Goal: Task Accomplishment & Management: Complete application form

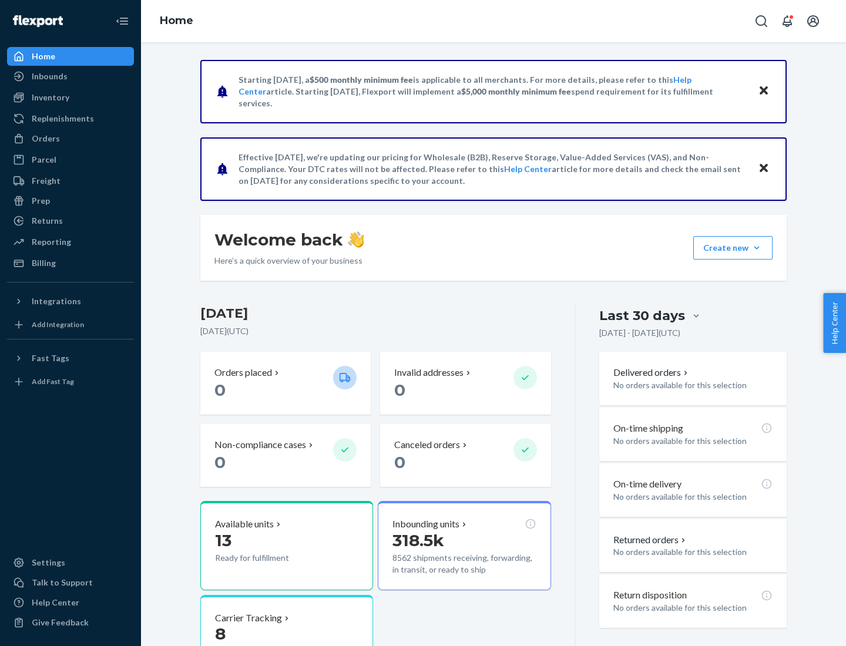
click at [756, 248] on button "Create new Create new inbound Create new order Create new product" at bounding box center [732, 247] width 79 height 23
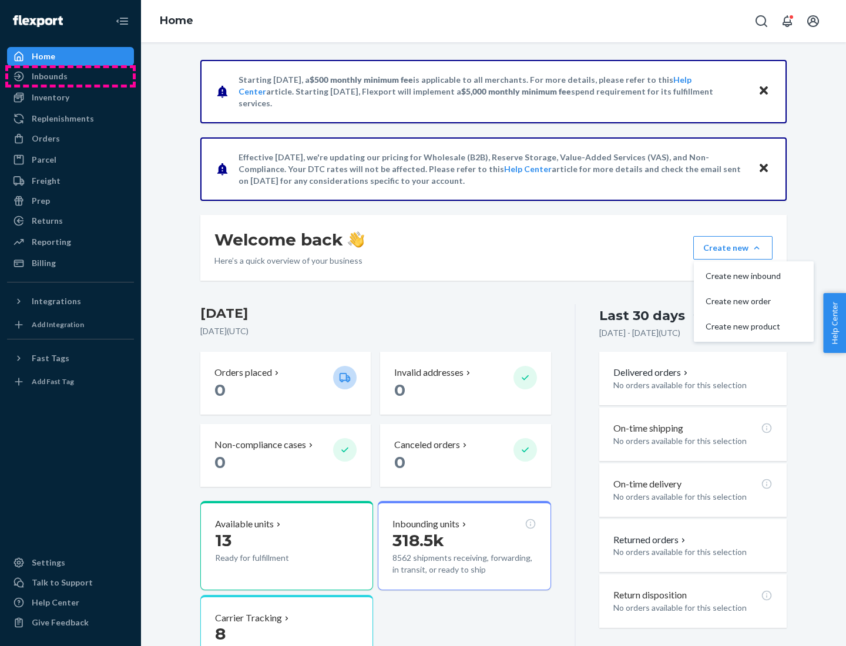
click at [70, 76] on div "Inbounds" at bounding box center [70, 76] width 124 height 16
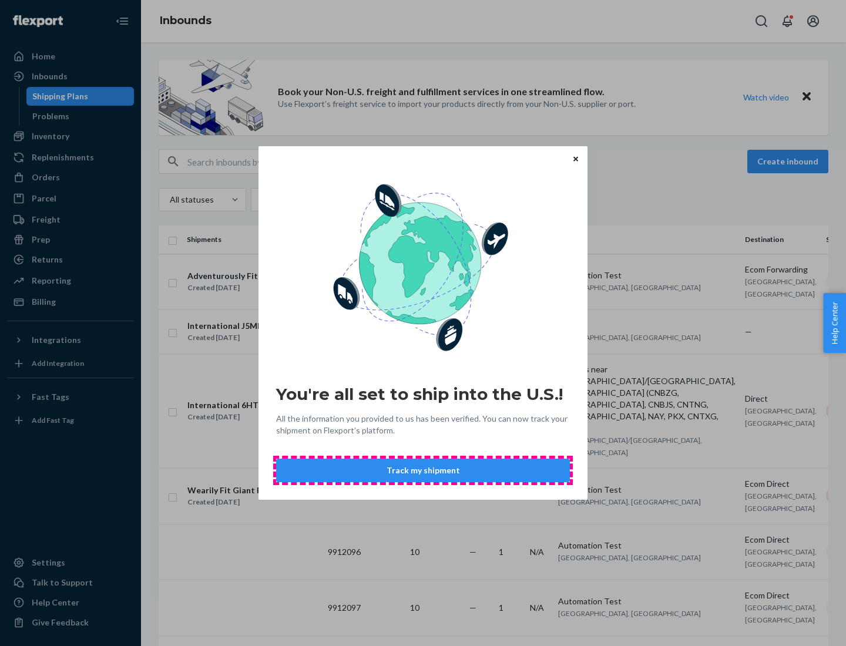
click at [423, 470] on button "Track my shipment" at bounding box center [423, 470] width 294 height 23
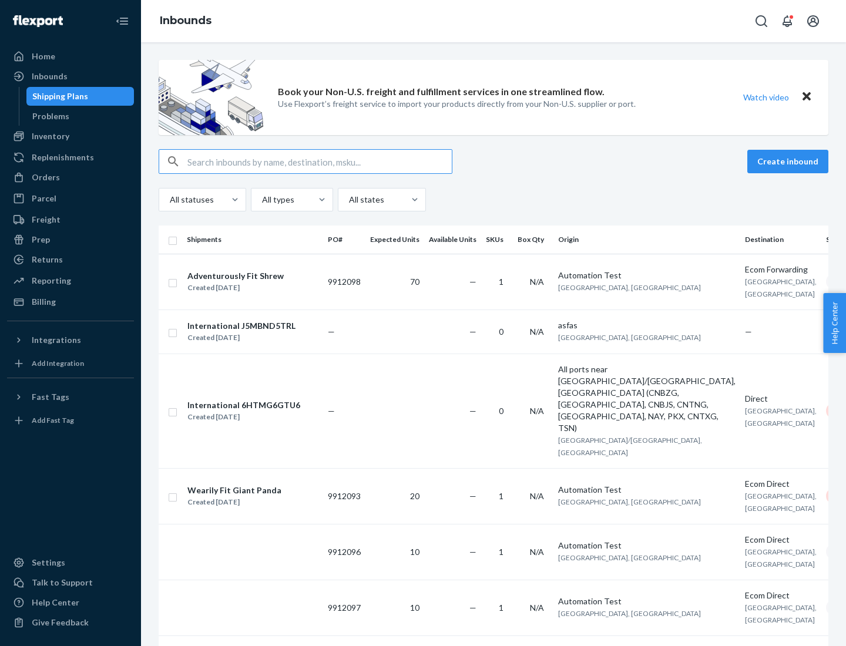
click at [789, 161] on button "Create inbound" at bounding box center [787, 161] width 81 height 23
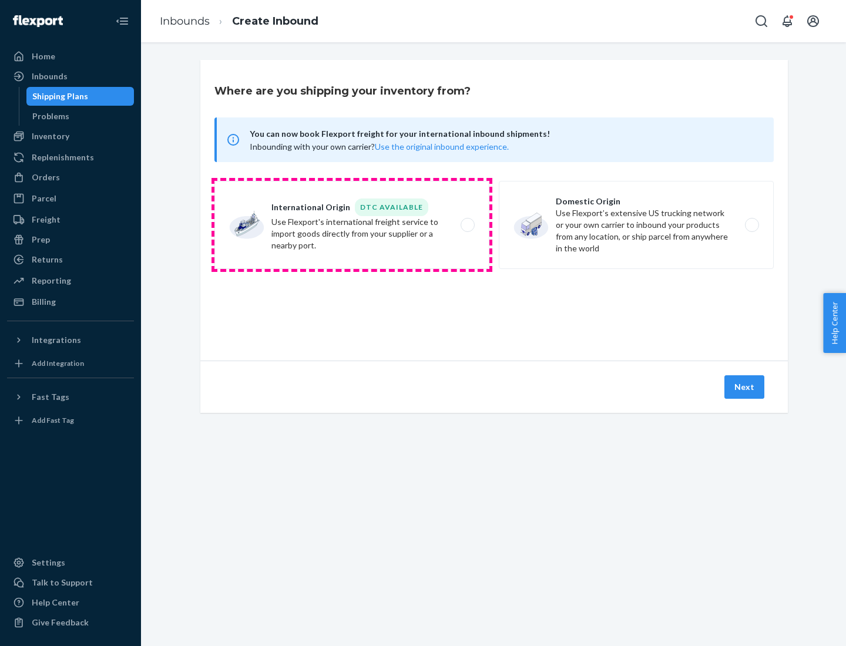
click at [352, 225] on label "International Origin DTC Available Use Flexport's international freight service…" at bounding box center [351, 225] width 275 height 88
click at [467, 225] on input "International Origin DTC Available Use Flexport's international freight service…" at bounding box center [471, 225] width 8 height 8
radio input "true"
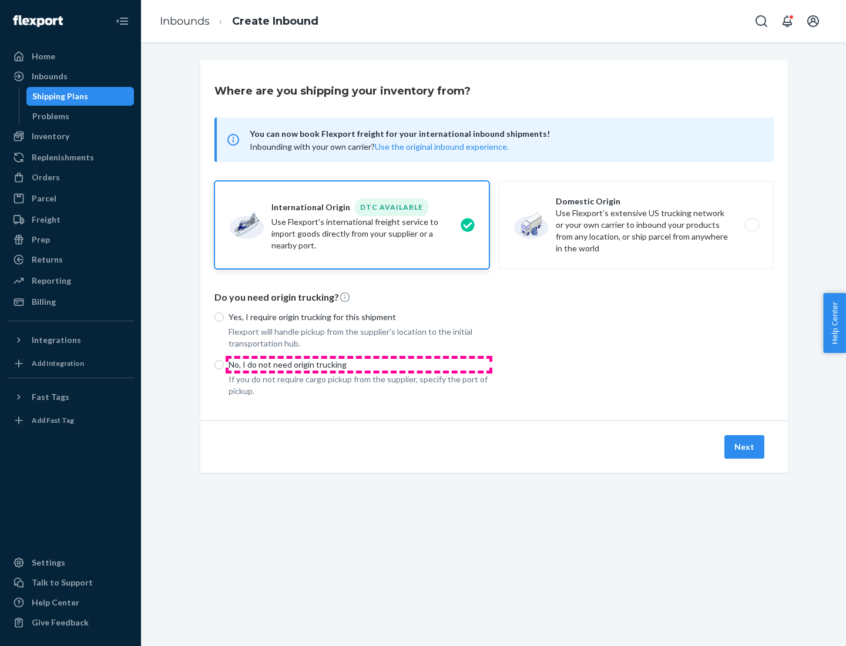
click at [359, 364] on p "No, I do not need origin trucking" at bounding box center [358, 365] width 261 height 12
click at [224, 364] on input "No, I do not need origin trucking" at bounding box center [218, 364] width 9 height 9
radio input "true"
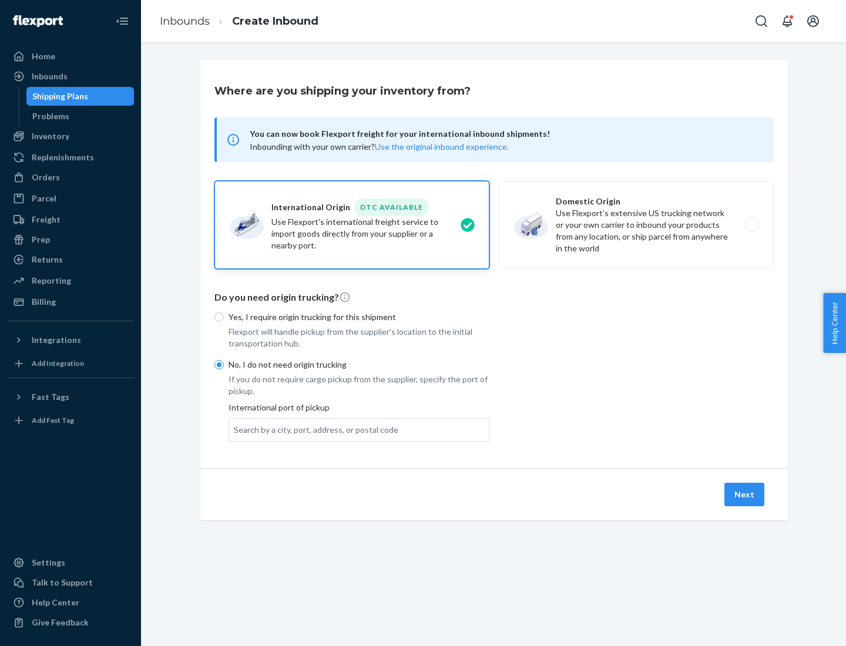
click at [313, 429] on div "Search by a city, port, address, or postal code" at bounding box center [316, 430] width 164 height 12
click at [235, 429] on input "Search by a city, port, address, or postal code" at bounding box center [234, 430] width 1 height 12
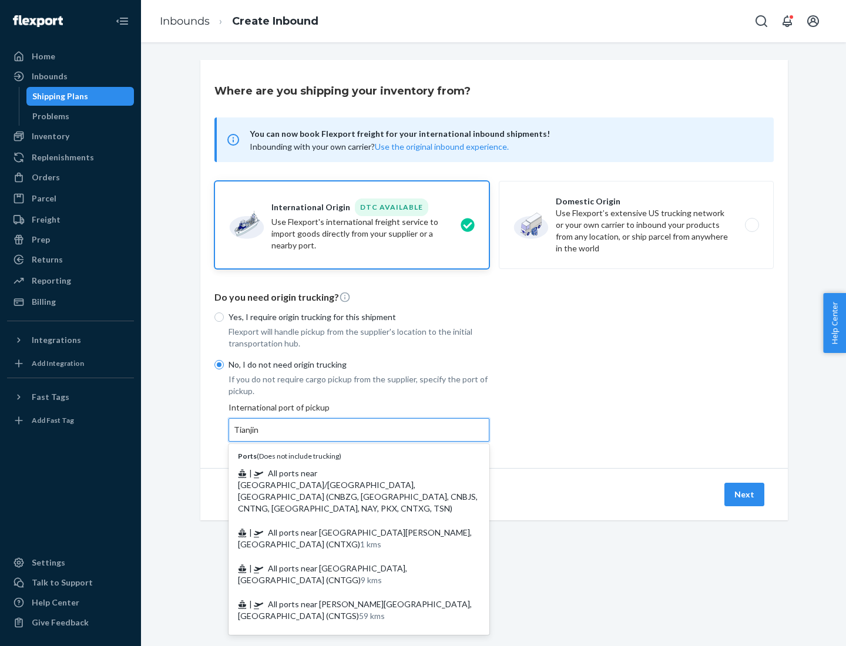
click at [347, 473] on span "| All ports near [GEOGRAPHIC_DATA]/[GEOGRAPHIC_DATA], [GEOGRAPHIC_DATA] (CNBZG,…" at bounding box center [358, 490] width 240 height 45
click at [260, 436] on input "Tianjin" at bounding box center [247, 430] width 26 height 12
type input "All ports near [GEOGRAPHIC_DATA]/[GEOGRAPHIC_DATA], [GEOGRAPHIC_DATA] (CNBZG, […"
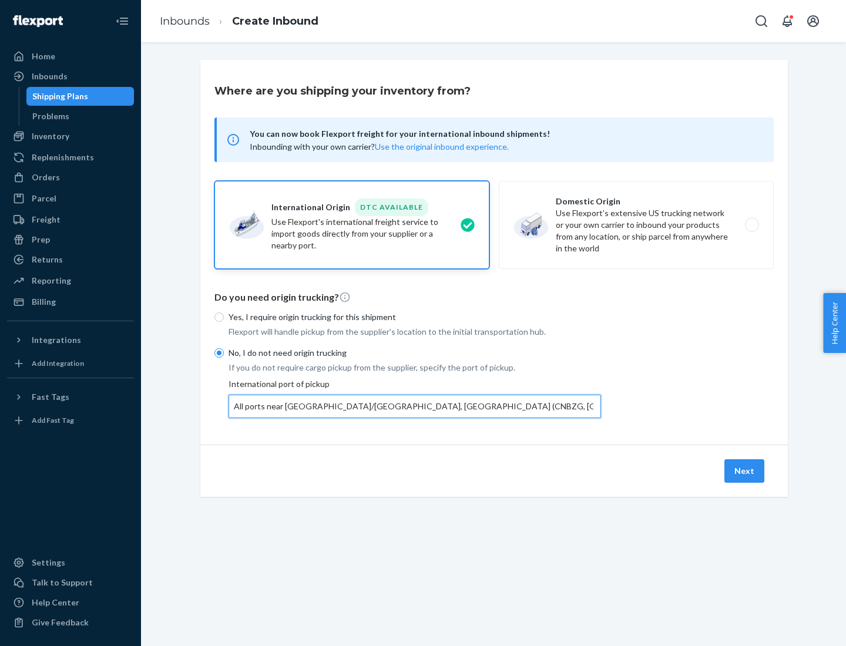
click at [745, 470] on button "Next" at bounding box center [744, 470] width 40 height 23
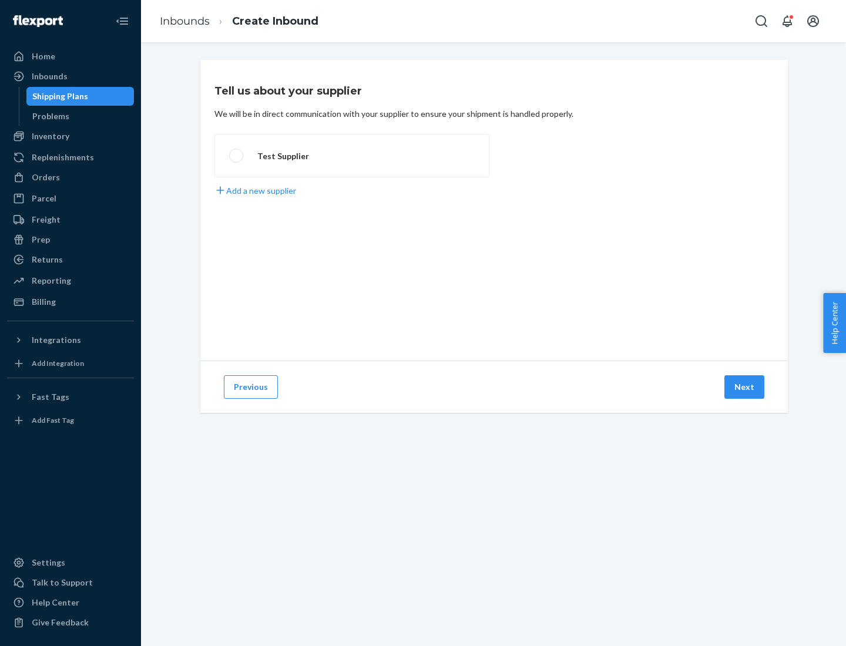
click at [352, 156] on label "Test Supplier" at bounding box center [351, 155] width 275 height 43
click at [237, 156] on input "Test Supplier" at bounding box center [233, 156] width 8 height 8
radio input "true"
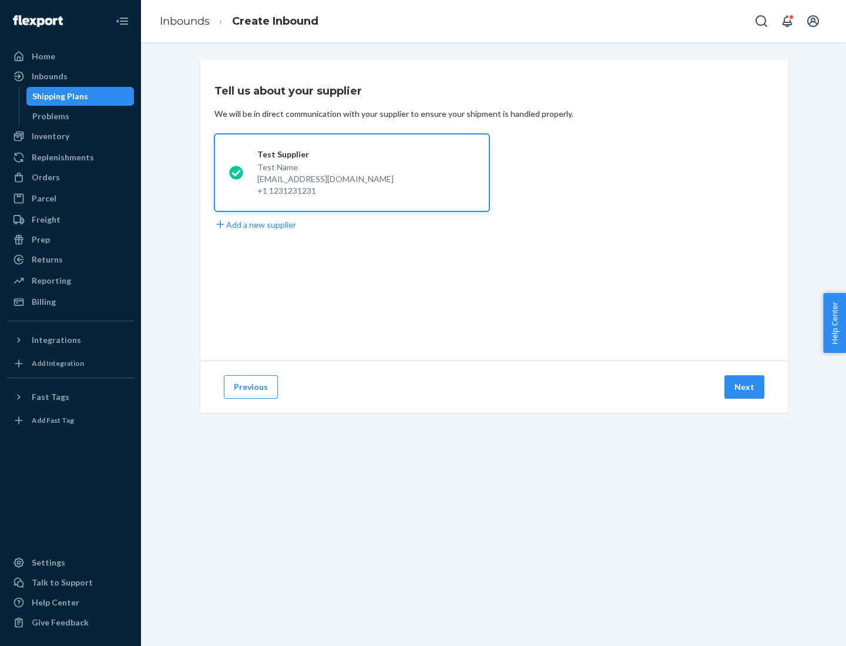
click at [745, 387] on button "Next" at bounding box center [744, 386] width 40 height 23
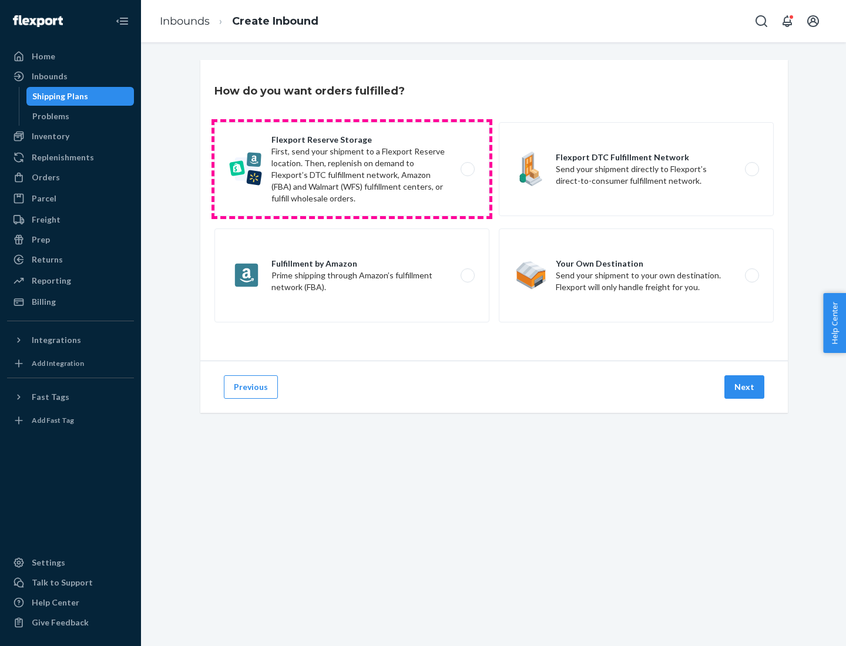
click at [352, 169] on label "Flexport Reserve Storage First, send your shipment to a Flexport Reserve locati…" at bounding box center [351, 169] width 275 height 94
click at [467, 169] on input "Flexport Reserve Storage First, send your shipment to a Flexport Reserve locati…" at bounding box center [471, 170] width 8 height 8
radio input "true"
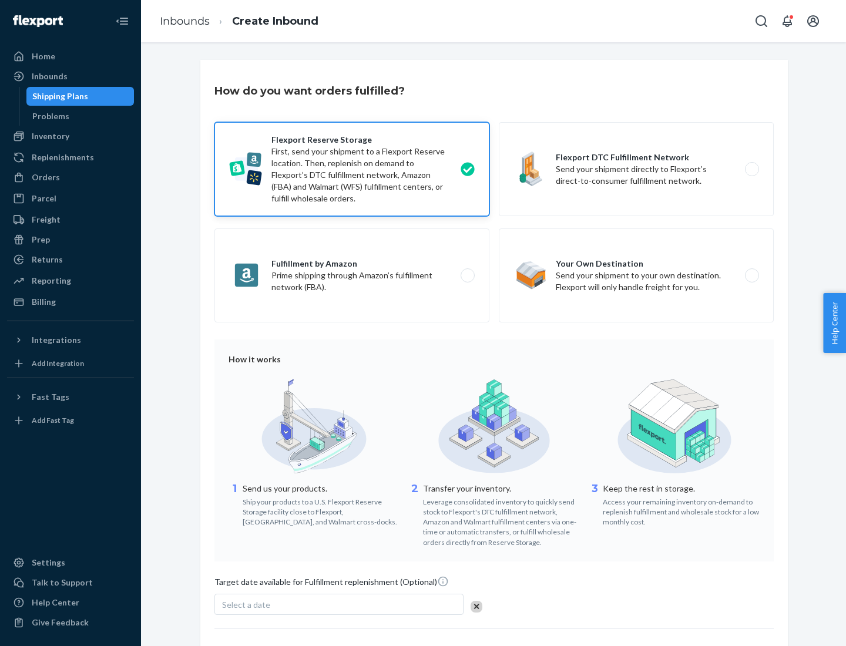
scroll to position [96, 0]
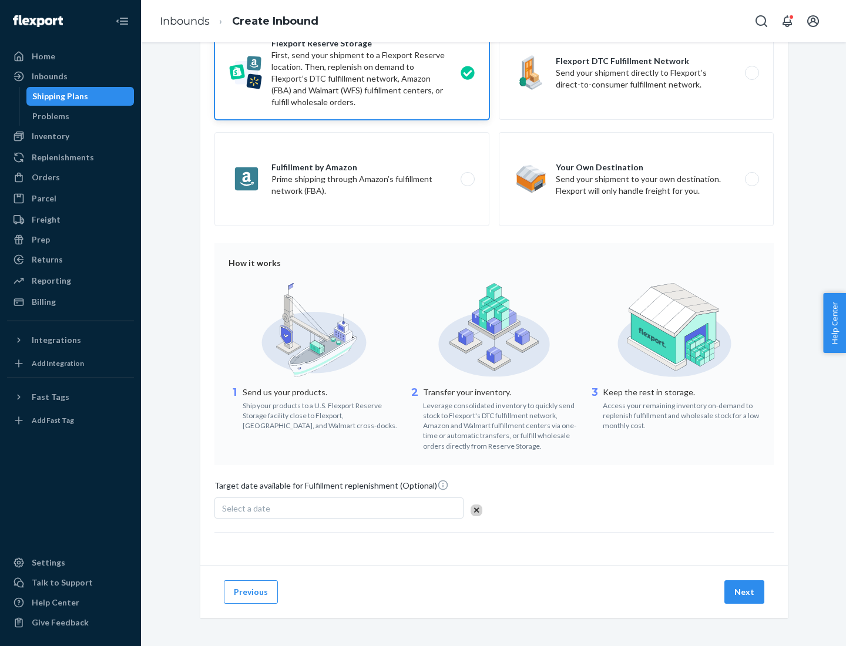
click at [745, 591] on button "Next" at bounding box center [744, 591] width 40 height 23
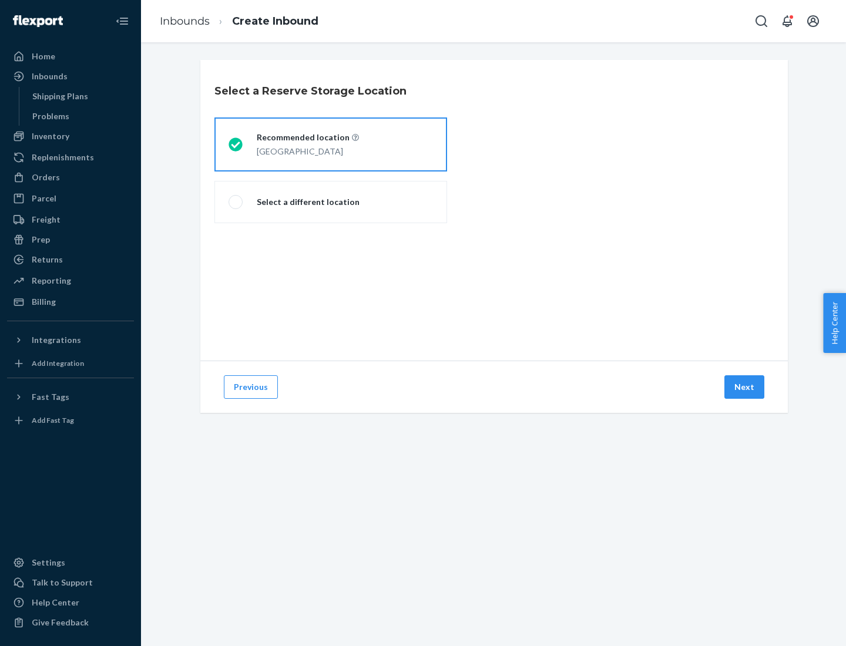
click at [331, 144] on div "[GEOGRAPHIC_DATA]" at bounding box center [308, 150] width 102 height 14
click at [236, 144] on input "Recommended location [GEOGRAPHIC_DATA]" at bounding box center [232, 145] width 8 height 8
click at [745, 387] on button "Next" at bounding box center [744, 386] width 40 height 23
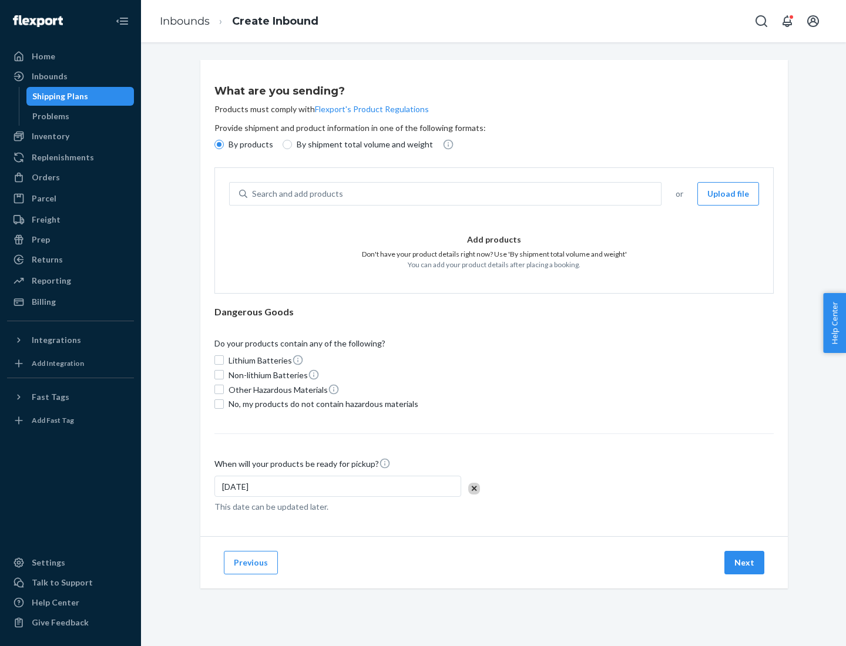
click at [454, 194] on div "Search and add products" at bounding box center [453, 193] width 413 height 21
click at [253, 194] on input "Search and add products" at bounding box center [252, 194] width 1 height 12
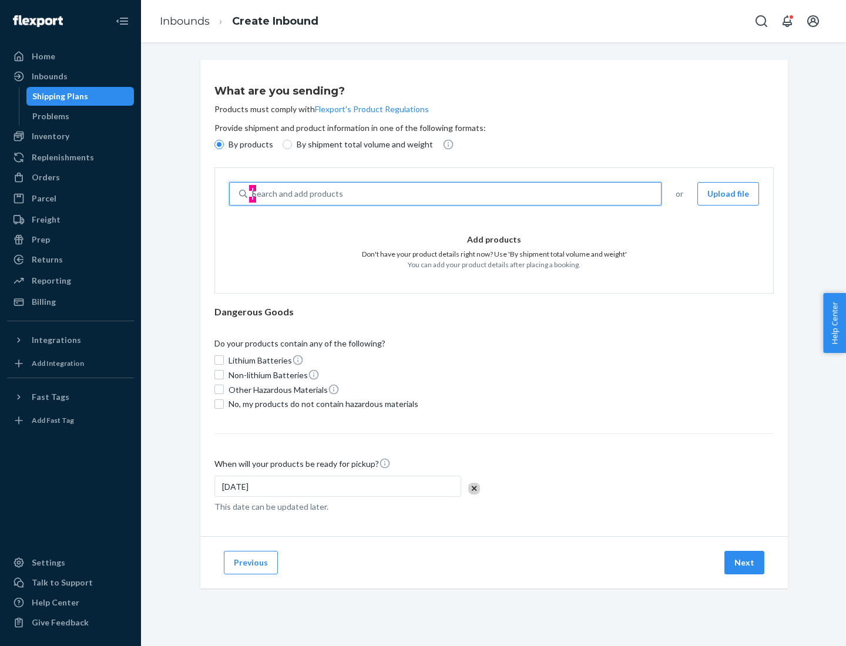
type input "basic"
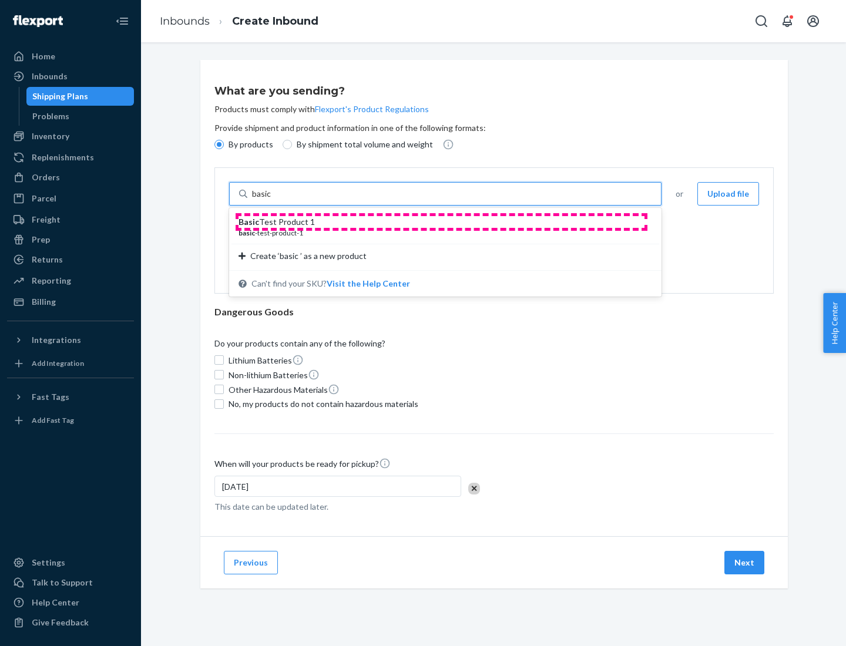
click at [441, 222] on div "Basic Test Product 1" at bounding box center [440, 222] width 404 height 12
click at [273, 200] on input "basic" at bounding box center [262, 194] width 21 height 12
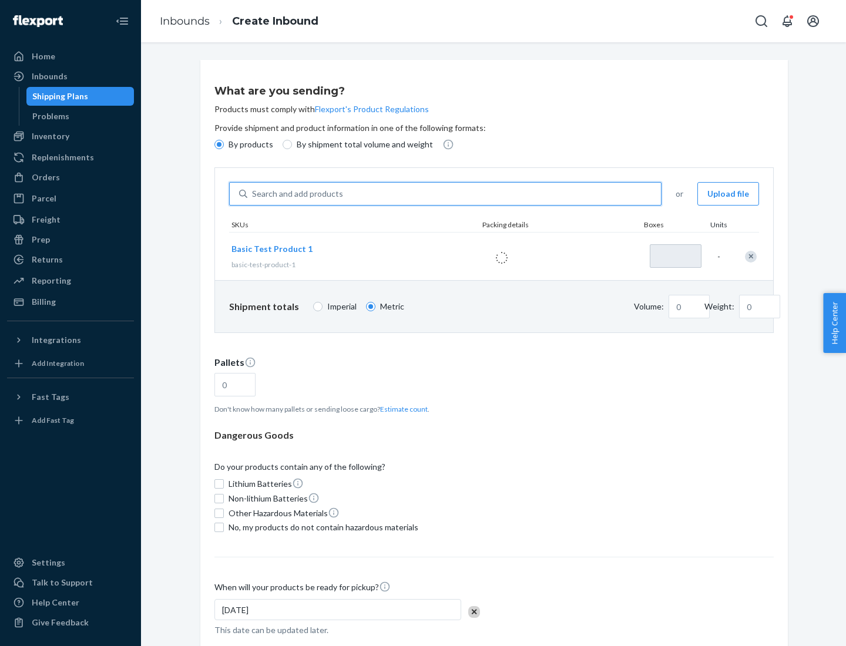
type input "1"
type input "1.09"
type input "3.27"
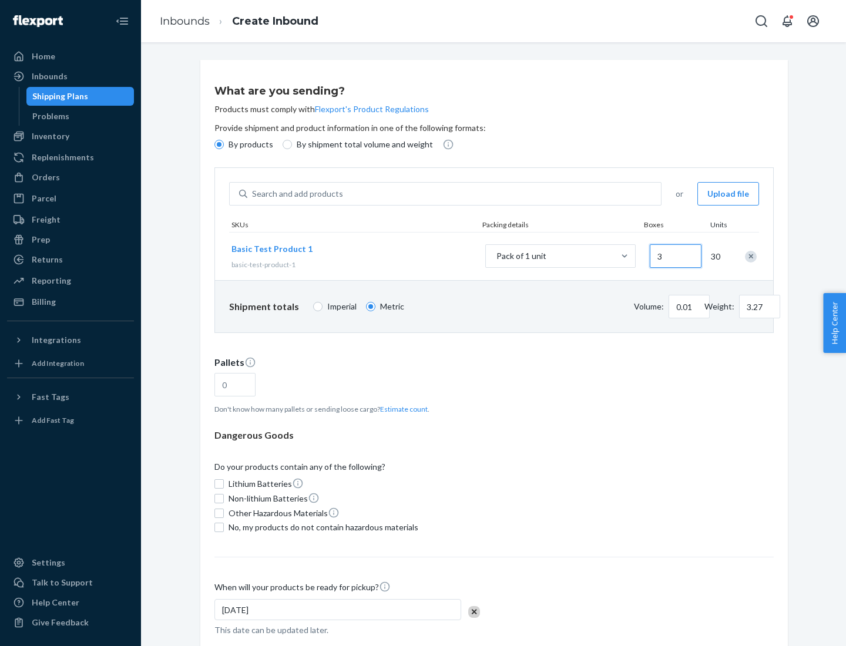
type input "30"
type input "0.01"
type input "32.66"
type input "0.07"
type input "326.59"
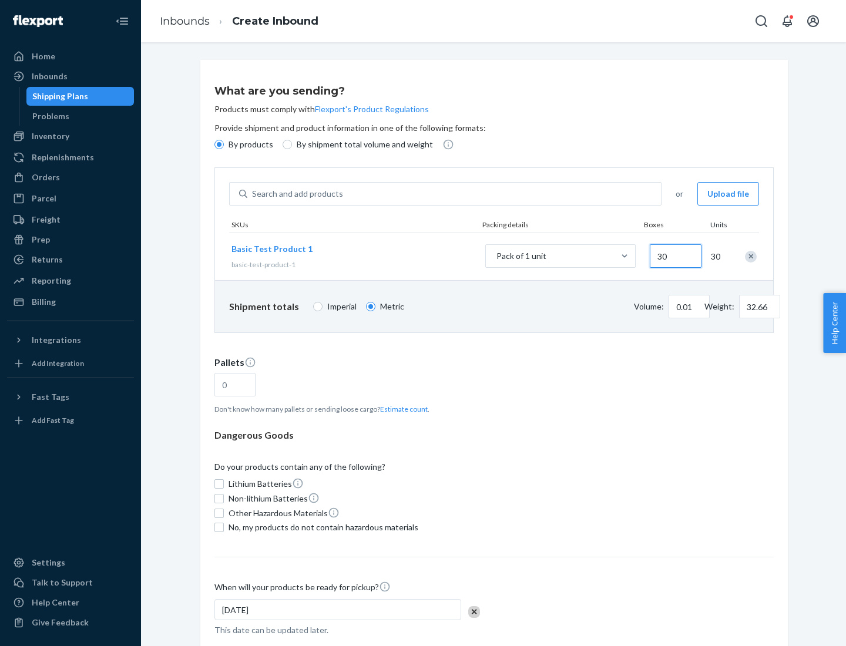
type input "300"
type input "0.68"
type input "3265.86"
type input "3000"
type input "1.09"
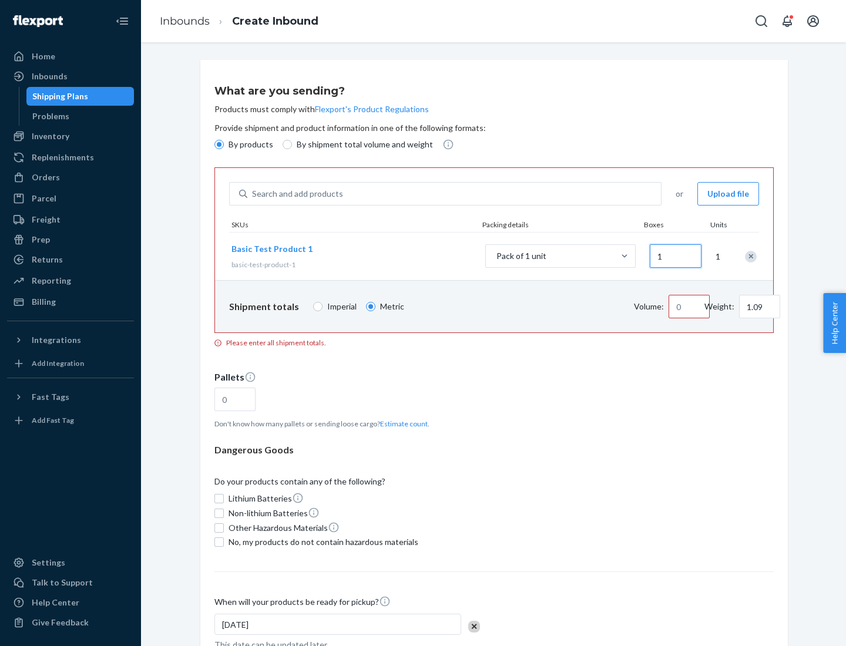
type input "10"
type input "10.89"
type input "100"
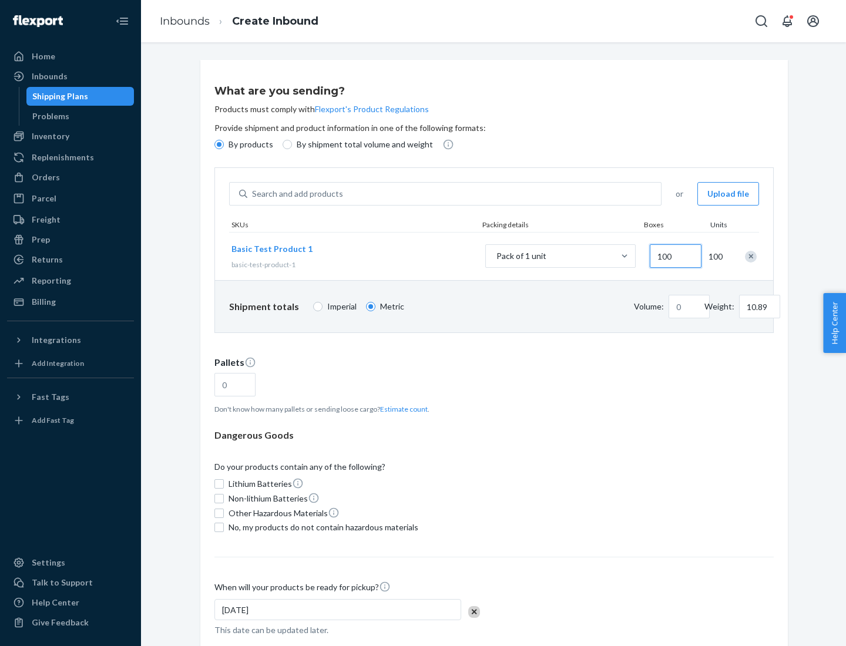
type input "0.02"
type input "108.86"
type input "1000"
type input "0.23"
type input "1088.62"
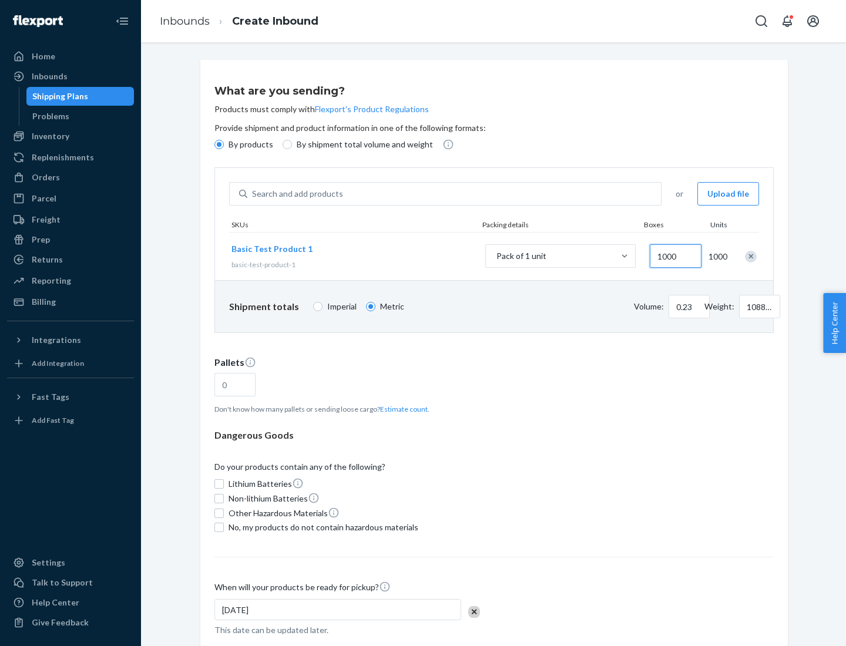
scroll to position [41, 0]
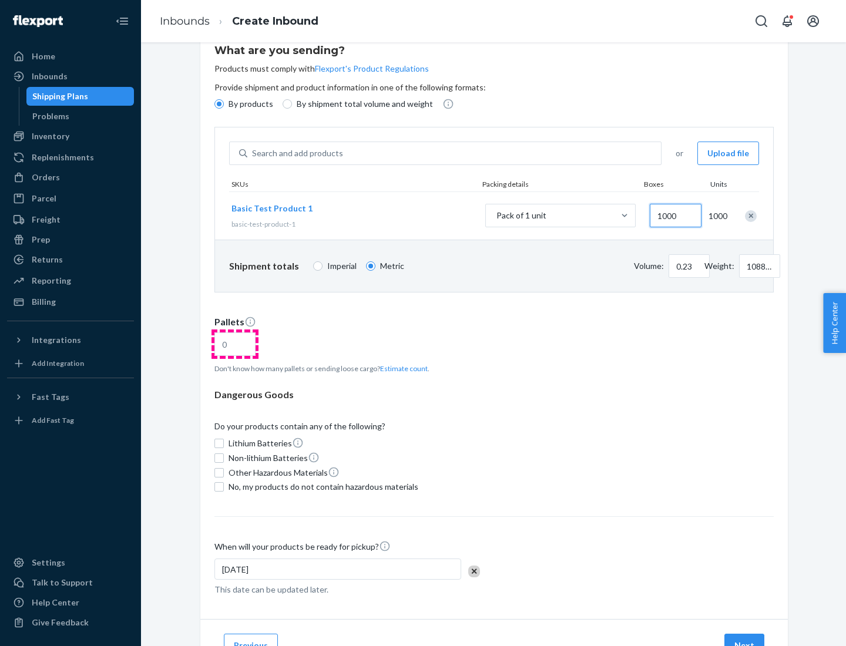
type input "1000"
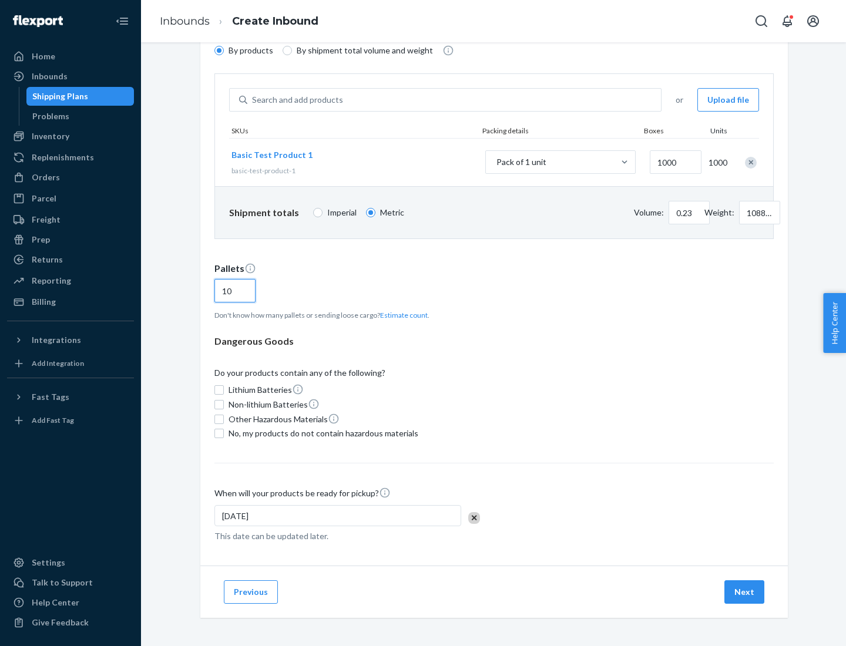
type input "10"
click at [321, 433] on span "No, my products do not contain hazardous materials" at bounding box center [323, 433] width 190 height 12
click at [224, 433] on input "No, my products do not contain hazardous materials" at bounding box center [218, 433] width 9 height 9
checkbox input "true"
click at [745, 592] on button "Next" at bounding box center [744, 591] width 40 height 23
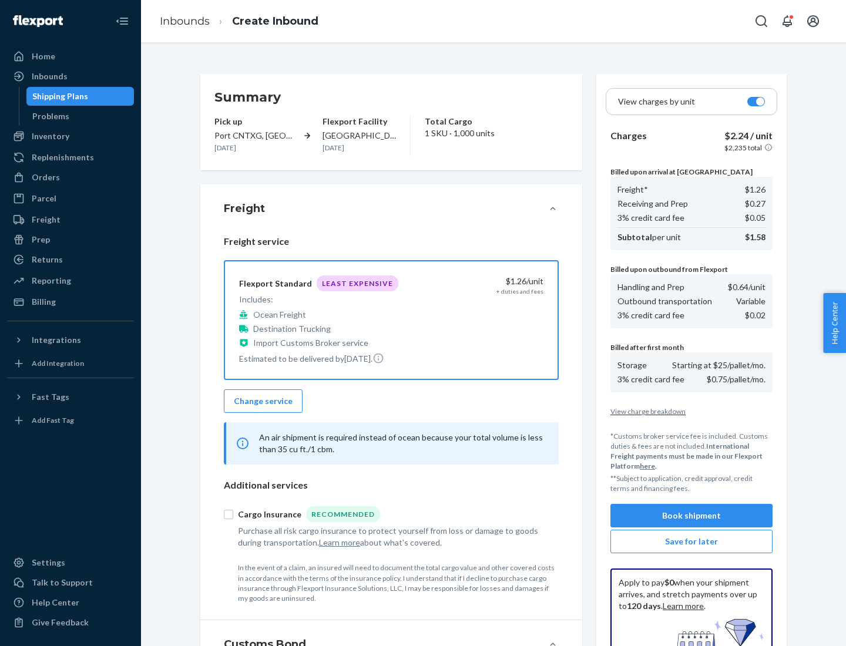
scroll to position [171, 0]
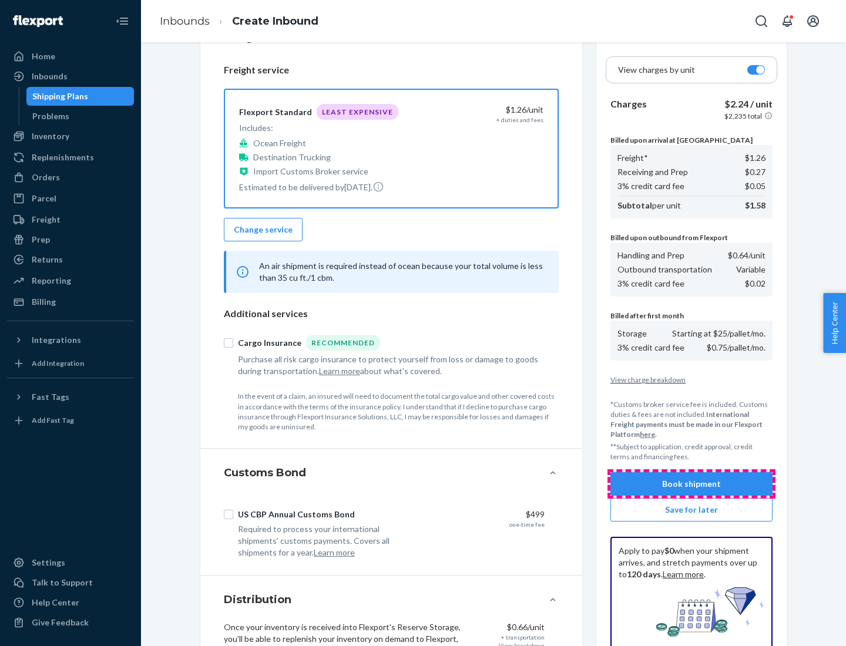
click at [691, 484] on button "Book shipment" at bounding box center [691, 483] width 162 height 23
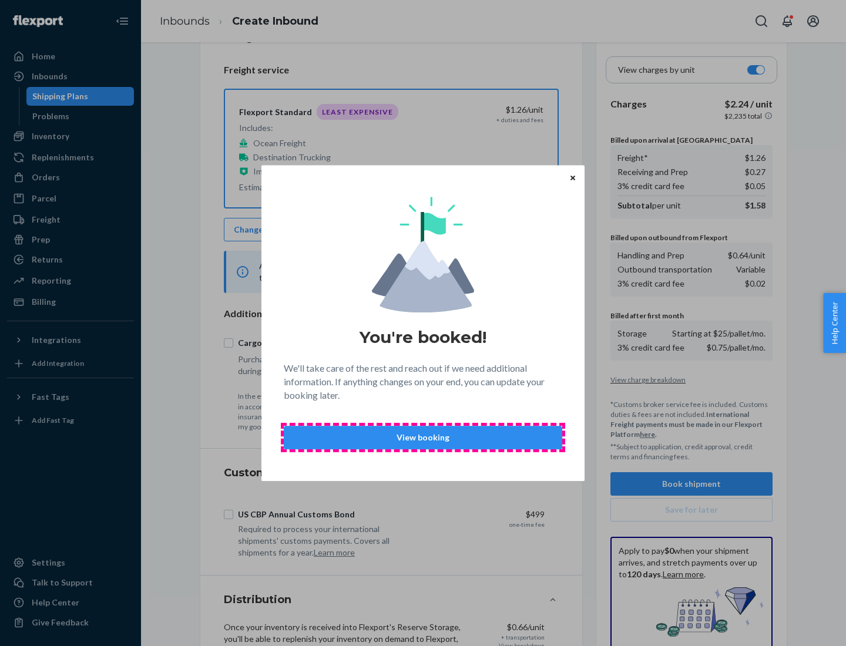
click at [423, 437] on p "View booking" at bounding box center [423, 438] width 258 height 12
